Goal: Task Accomplishment & Management: Use online tool/utility

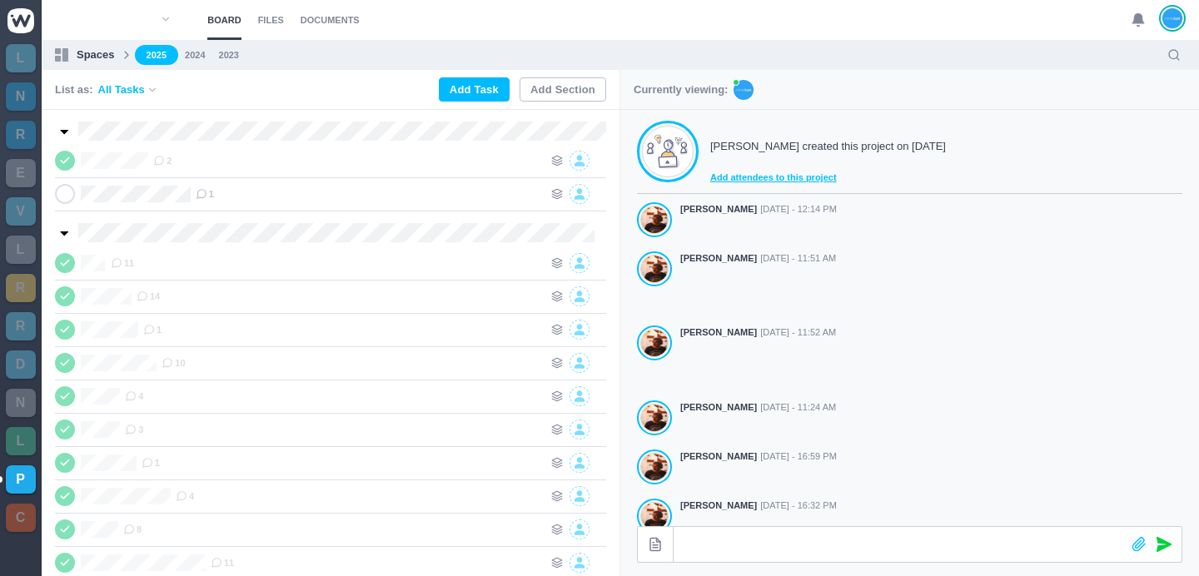
scroll to position [464, 0]
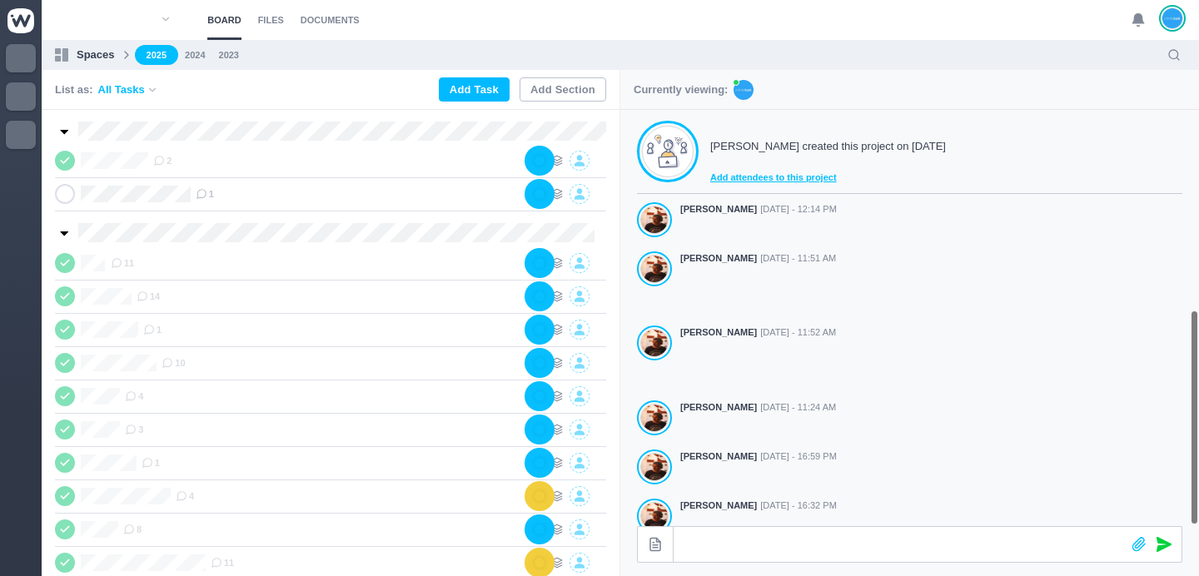
scroll to position [464, 0]
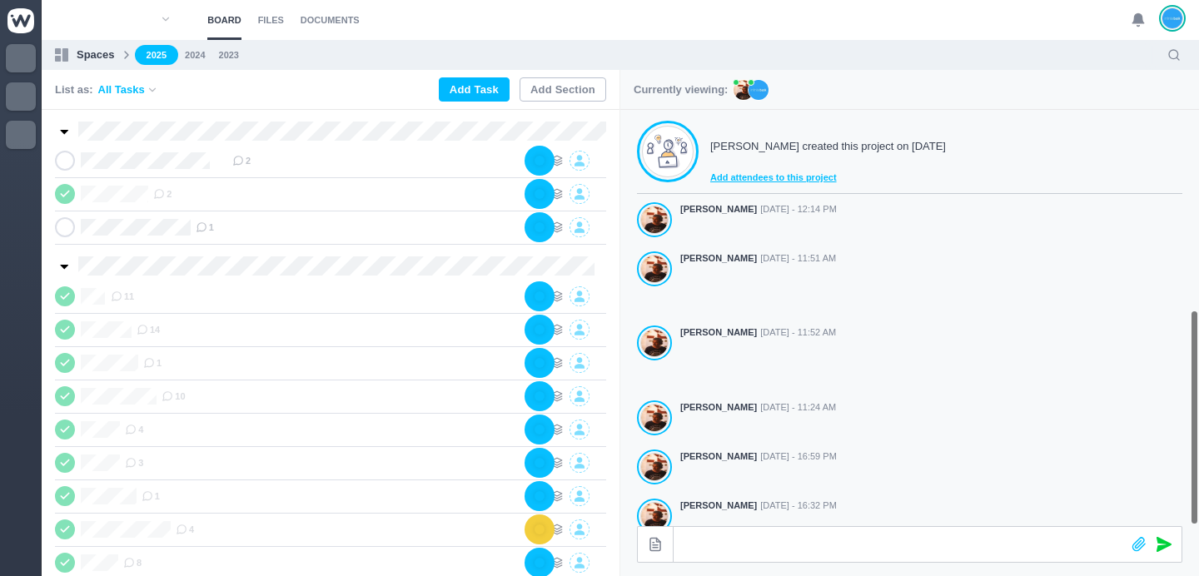
scroll to position [464, 0]
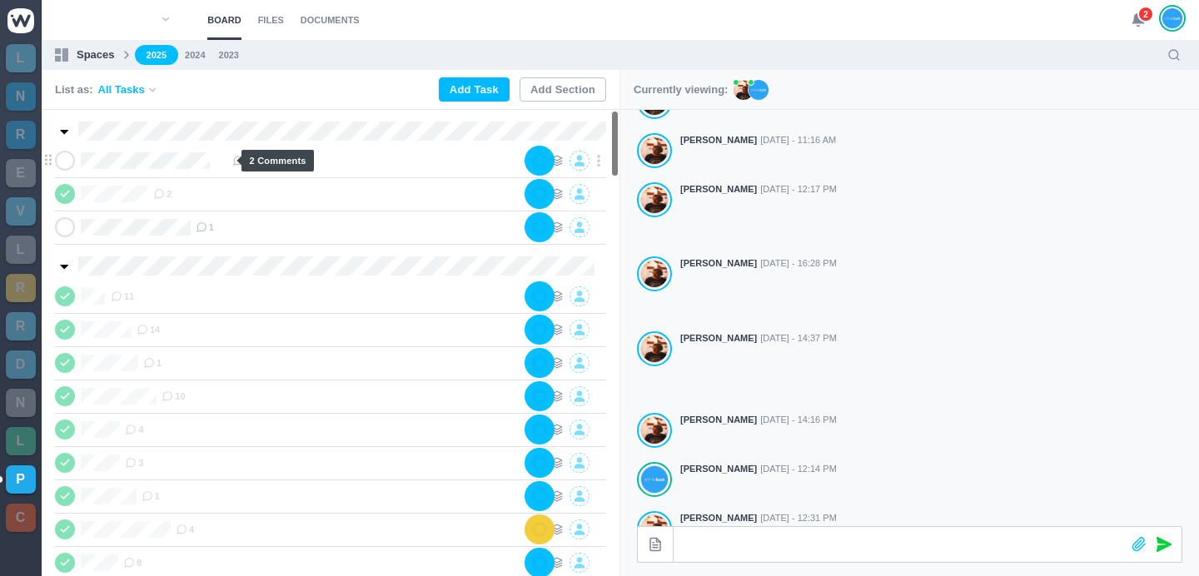
click at [232, 159] on icon at bounding box center [238, 161] width 12 height 12
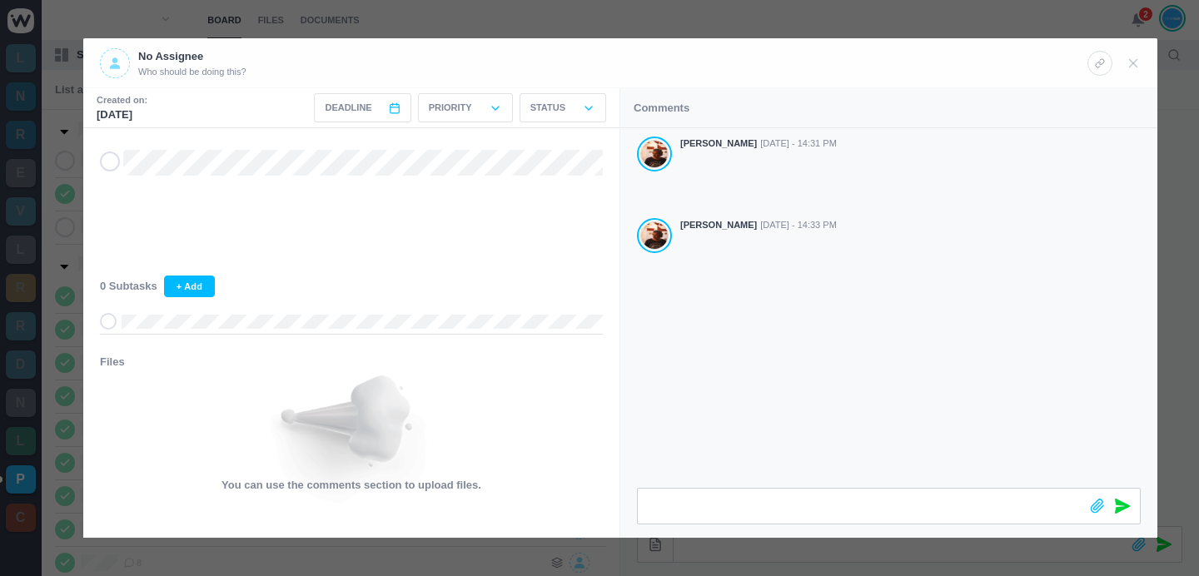
click at [350, 65] on div "No Assignee Who should be doing this?" at bounding box center [593, 63] width 987 height 30
click at [686, 432] on div "Antonio Lopes Oct 06 - 14:31 PM Antonio Lopes Oct 06 - 14:33 PM" at bounding box center [888, 308] width 537 height 360
click at [1055, 15] on div at bounding box center [599, 288] width 1199 height 576
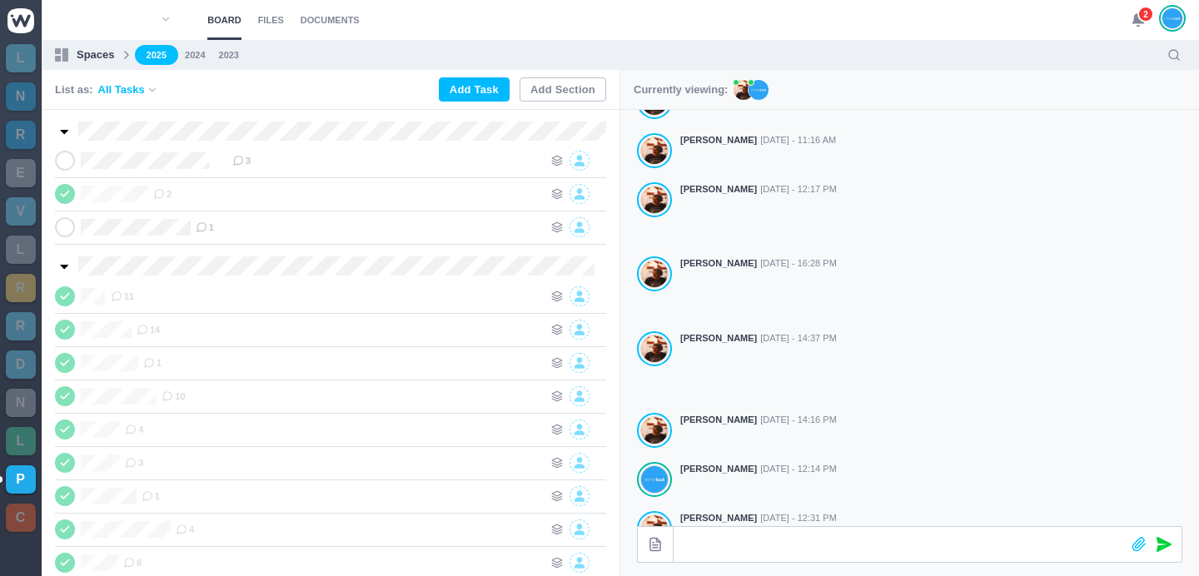
click at [1145, 22] on span "2" at bounding box center [1145, 14] width 17 height 17
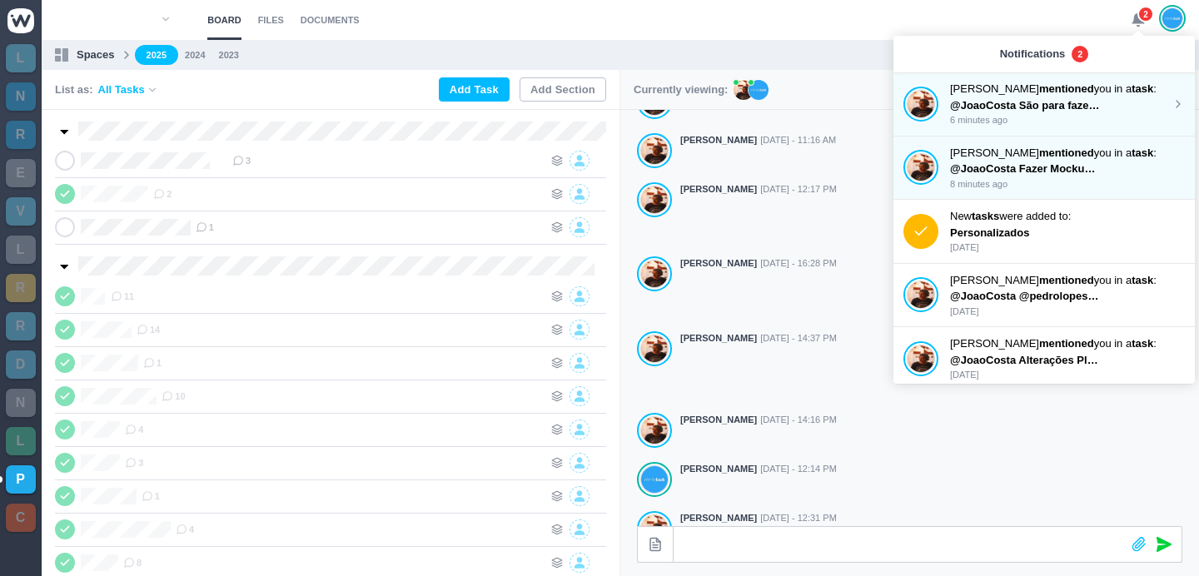
click at [1059, 107] on span "@JoaoCosta São para fazer 40, mas 20 levam nome" at bounding box center [1083, 105] width 266 height 12
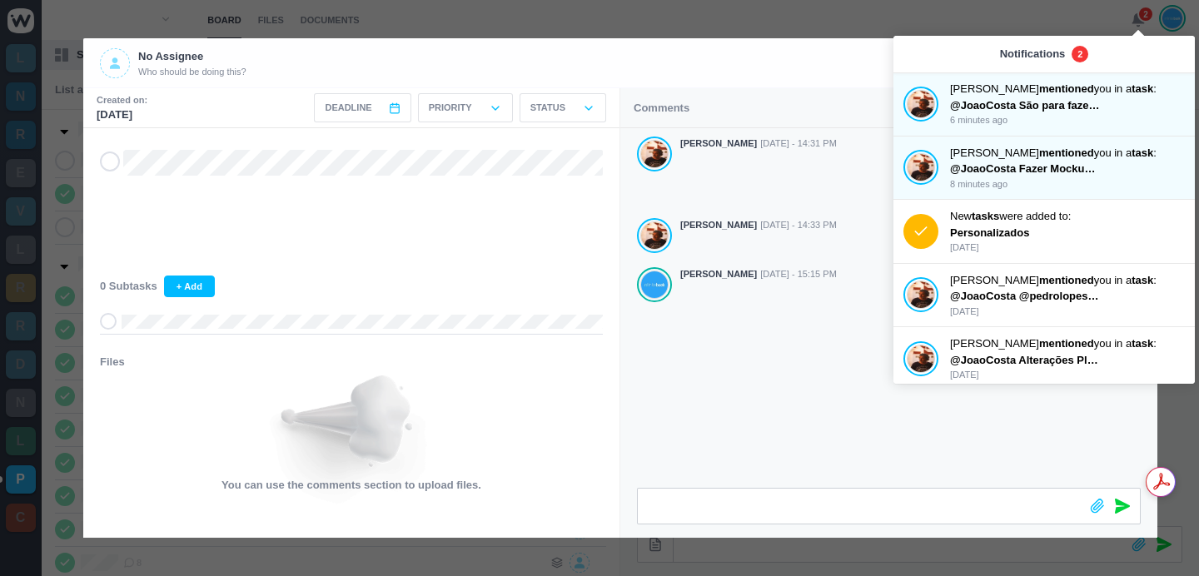
click at [793, 25] on div at bounding box center [599, 288] width 1199 height 576
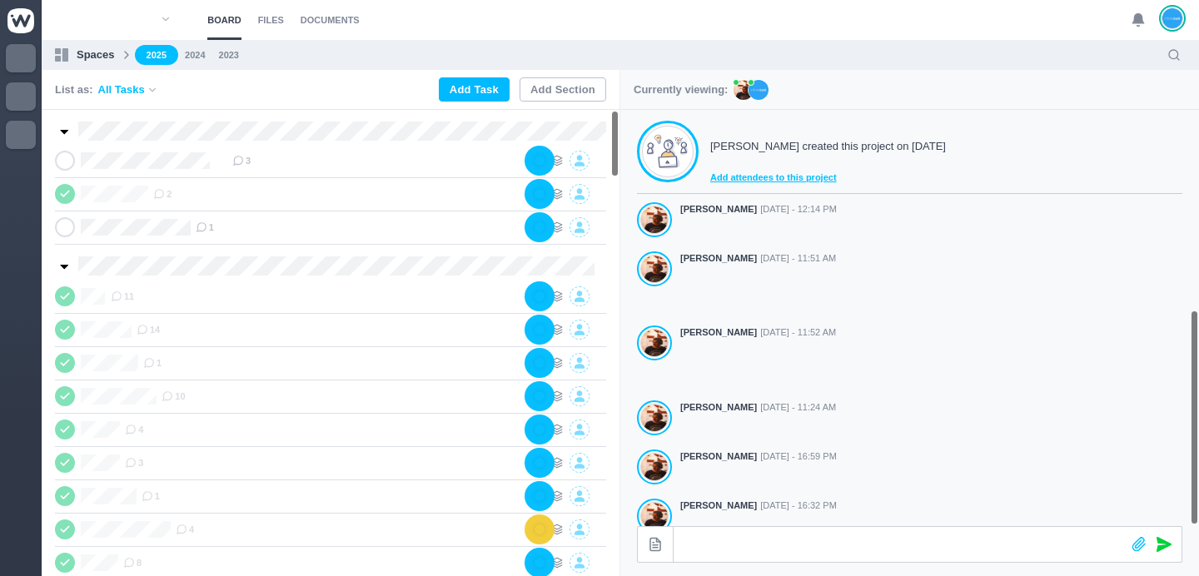
scroll to position [464, 0]
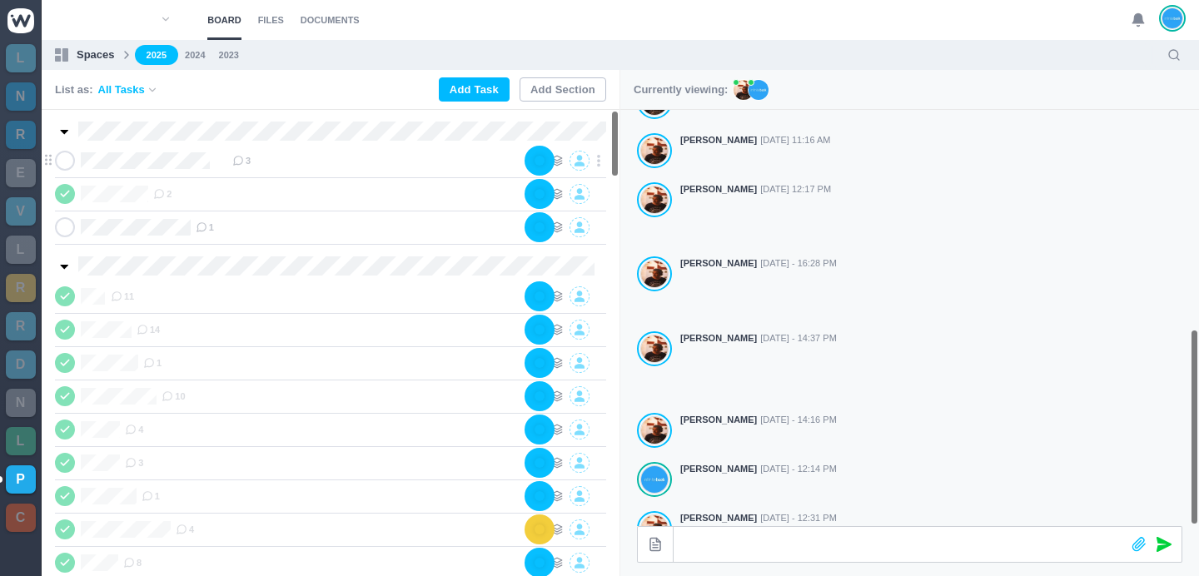
click at [232, 161] on span "3" at bounding box center [241, 160] width 18 height 13
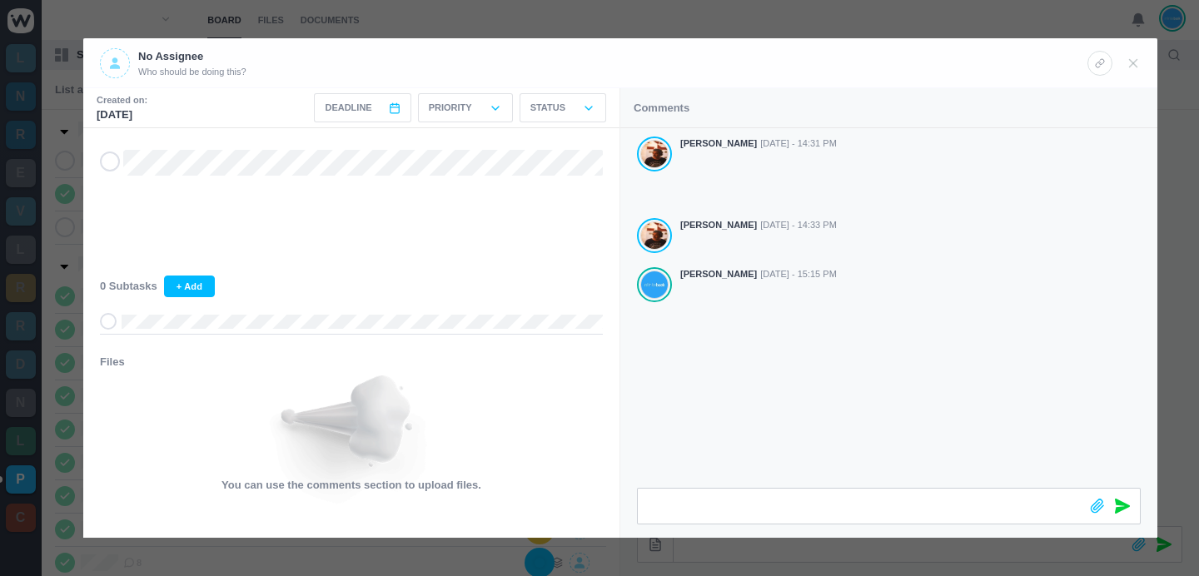
click at [892, 25] on div at bounding box center [599, 288] width 1199 height 576
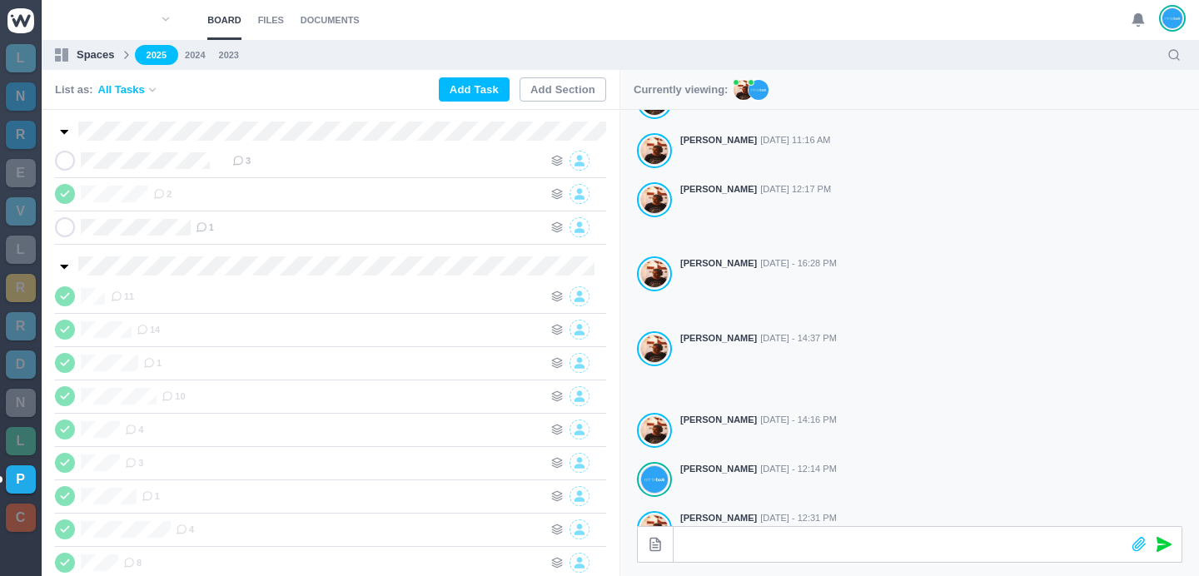
click at [415, 52] on ul "2025 2024 2023" at bounding box center [645, 55] width 1021 height 21
click at [459, 48] on ul "2025 2024 2023" at bounding box center [645, 55] width 1021 height 21
click at [468, 49] on ul "2025 2024 2023" at bounding box center [645, 55] width 1021 height 21
click at [862, 35] on section "Board Files Documents 0 Board Files Documents" at bounding box center [620, 20] width 1157 height 40
click at [234, 161] on div "3" at bounding box center [387, 161] width 310 height 20
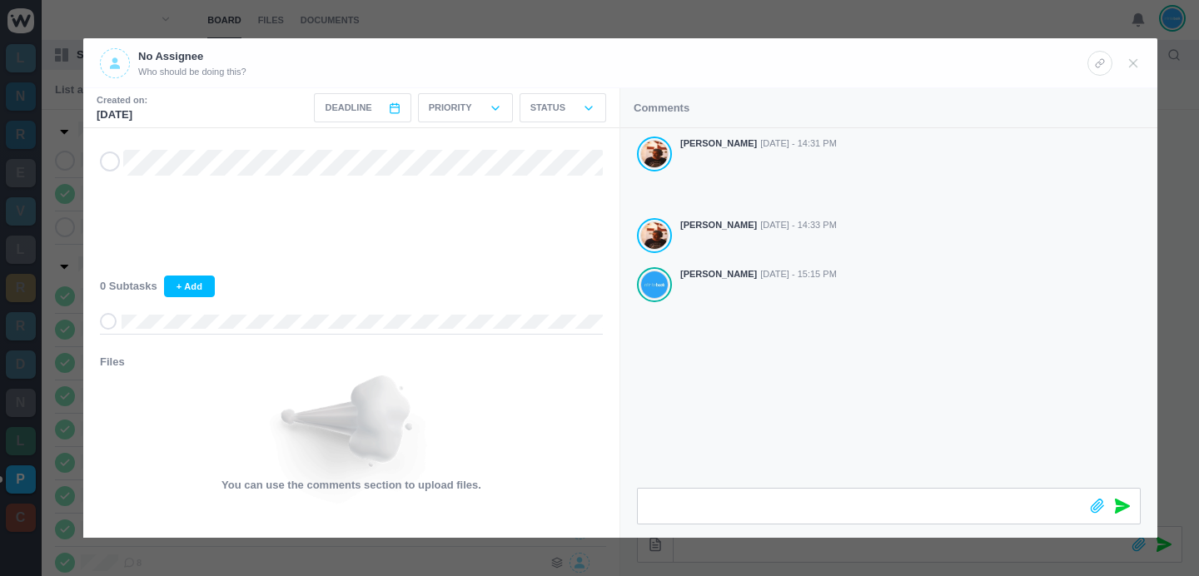
click at [582, 22] on div at bounding box center [599, 288] width 1199 height 576
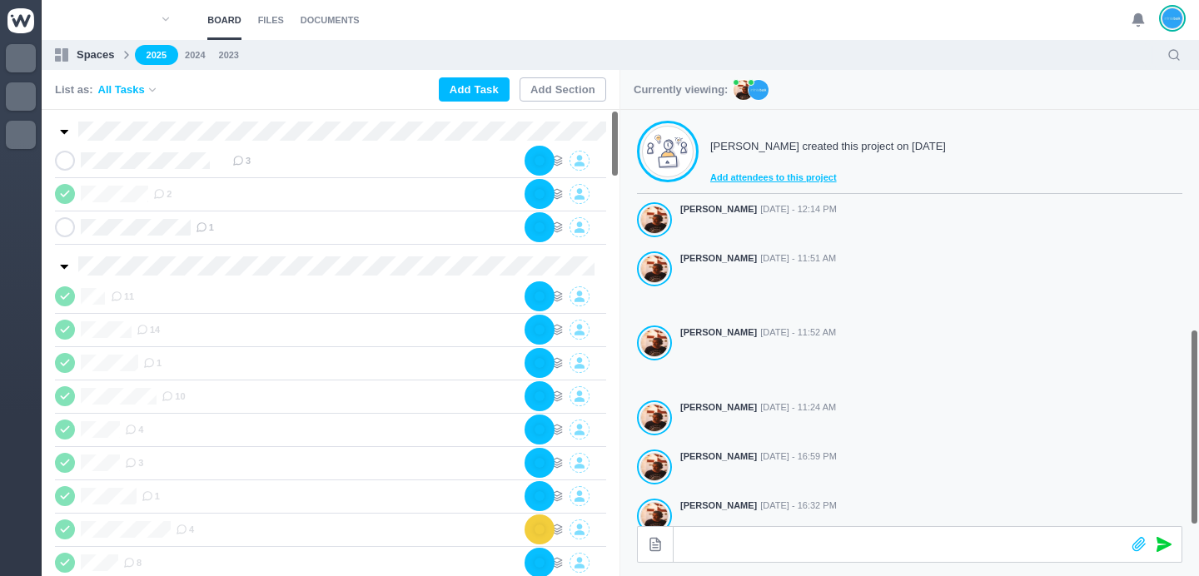
scroll to position [464, 0]
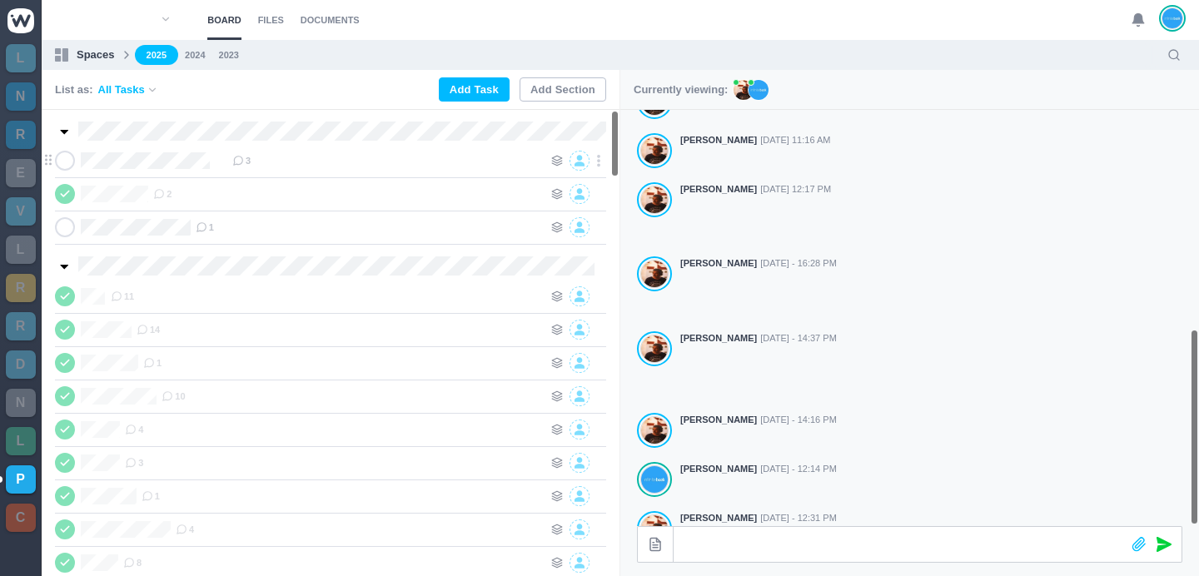
click at [232, 161] on icon at bounding box center [238, 161] width 12 height 12
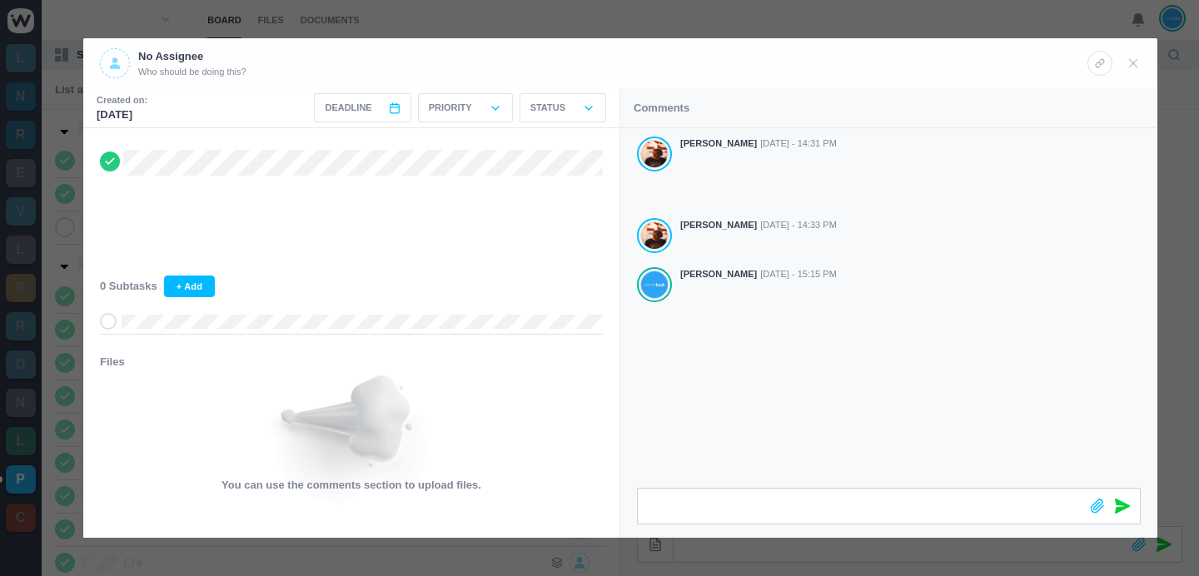
click at [837, 13] on div at bounding box center [599, 288] width 1199 height 576
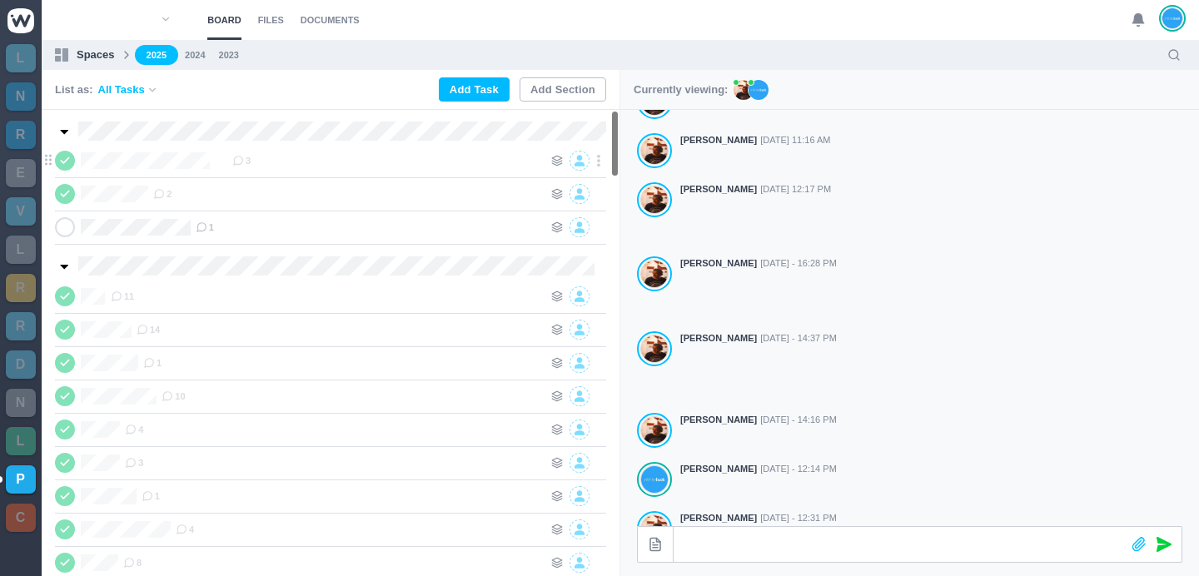
click at [232, 169] on div "3" at bounding box center [387, 161] width 310 height 20
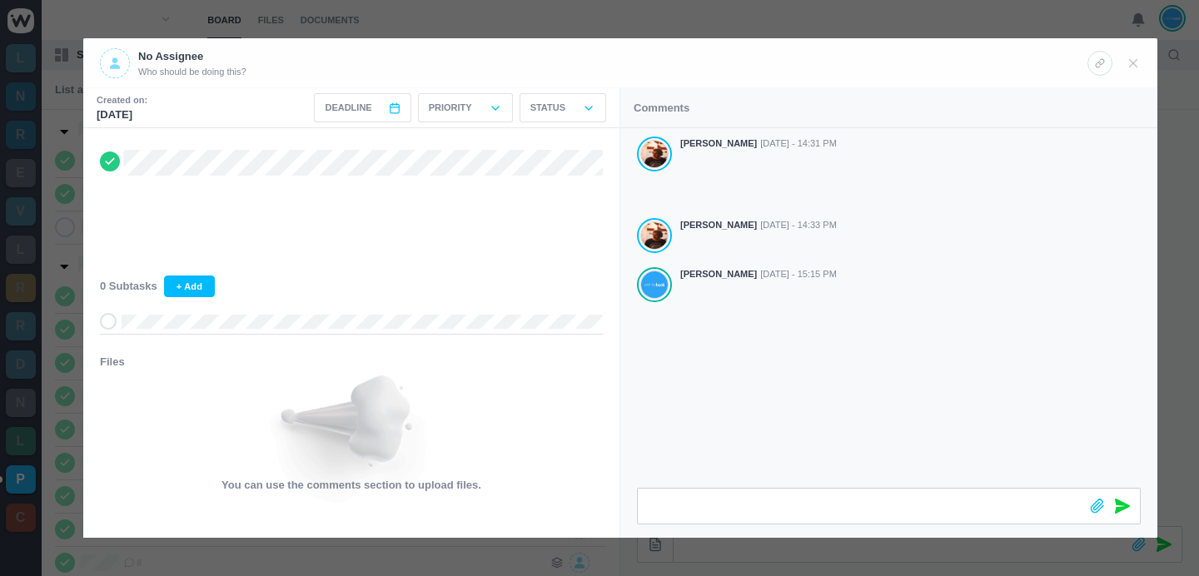
click at [729, 23] on div at bounding box center [599, 288] width 1199 height 576
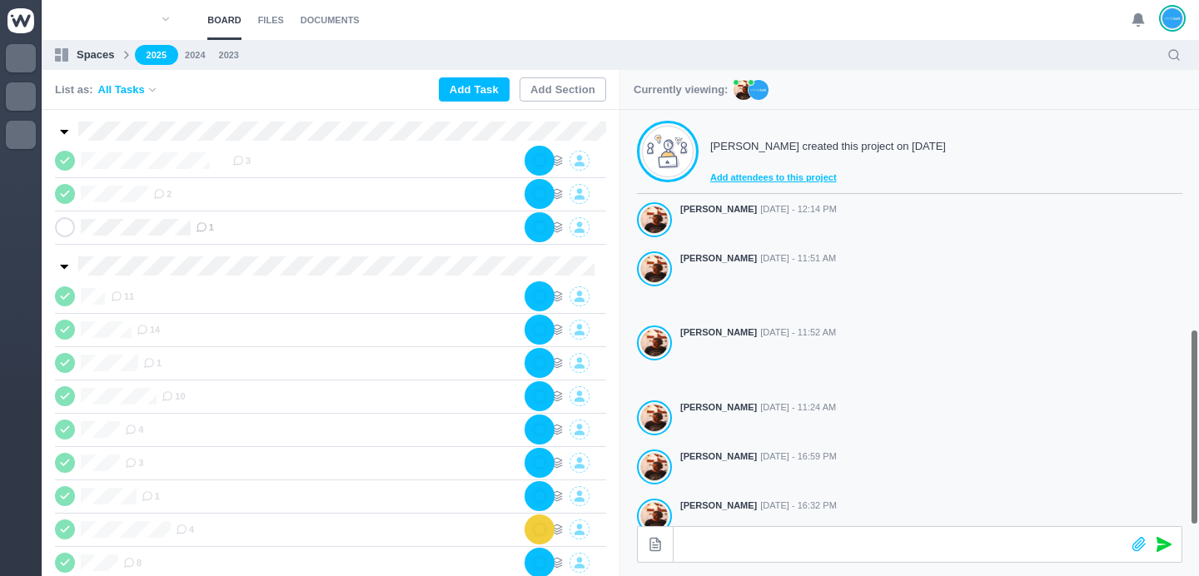
scroll to position [464, 0]
